Goal: Task Accomplishment & Management: Complete application form

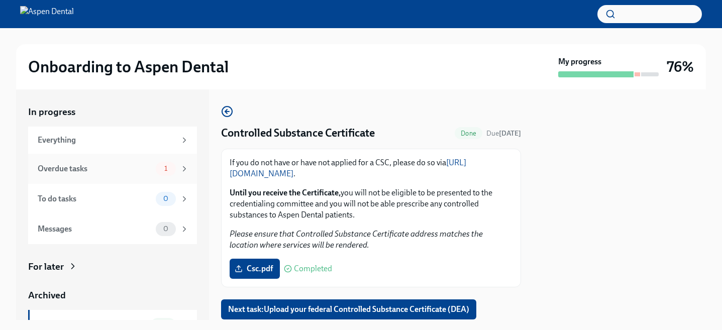
click at [107, 167] on div "Overdue tasks" at bounding box center [95, 168] width 114 height 11
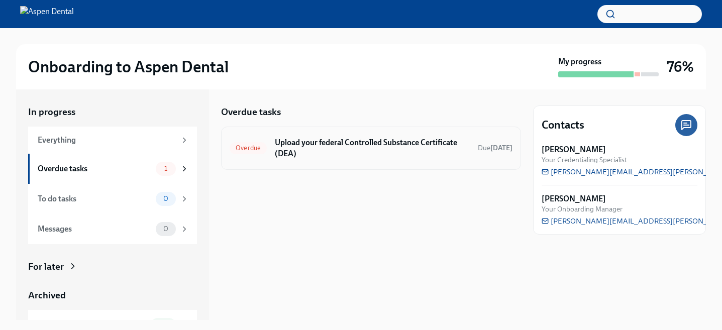
click at [313, 149] on h6 "Upload your federal Controlled Substance Certificate (DEA)" at bounding box center [372, 148] width 195 height 22
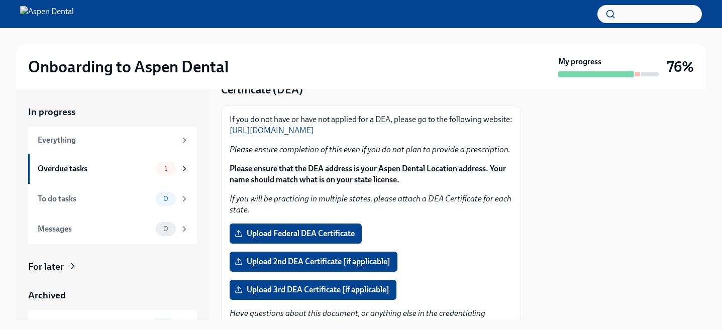
scroll to position [62, 0]
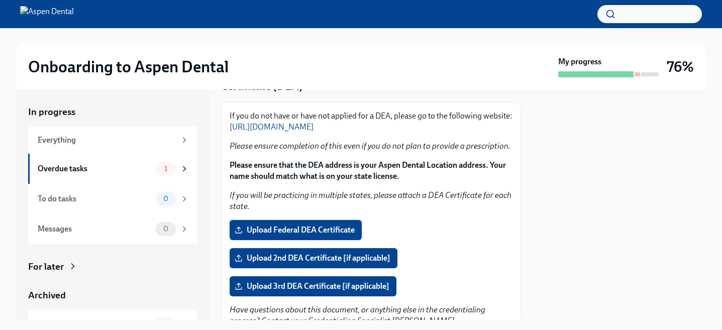
click at [303, 231] on span "Upload Federal DEA Certificate" at bounding box center [296, 230] width 118 height 10
click at [0, 0] on input "Upload Federal DEA Certificate" at bounding box center [0, 0] width 0 height 0
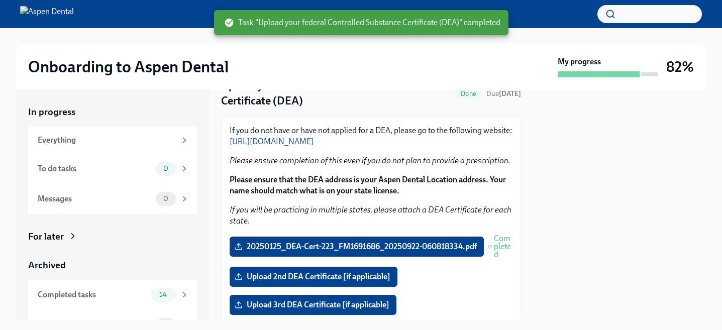
scroll to position [113, 0]
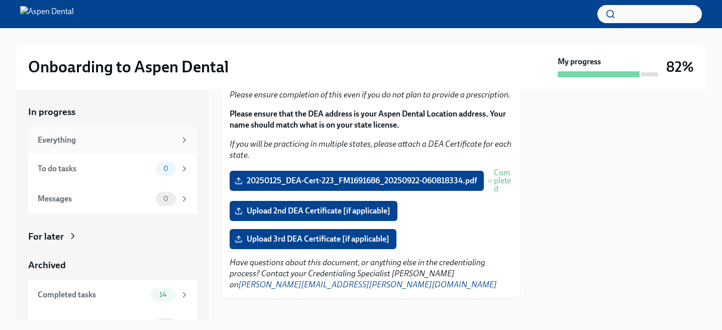
click at [76, 133] on div "Everything" at bounding box center [112, 140] width 169 height 27
